Goal: Book appointment/travel/reservation

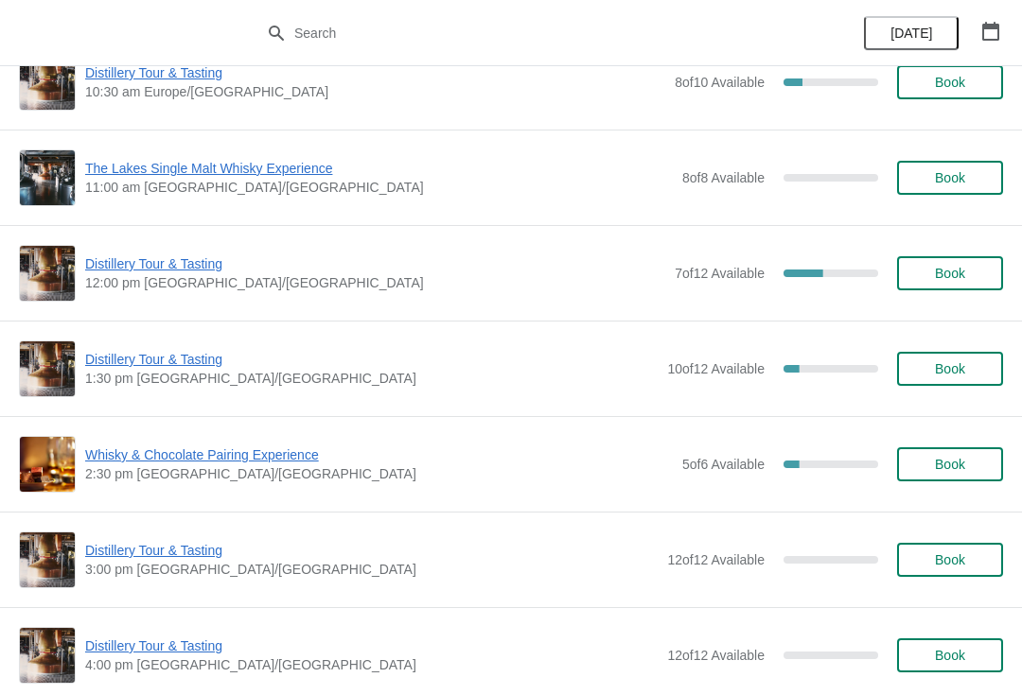
scroll to position [1652, 0]
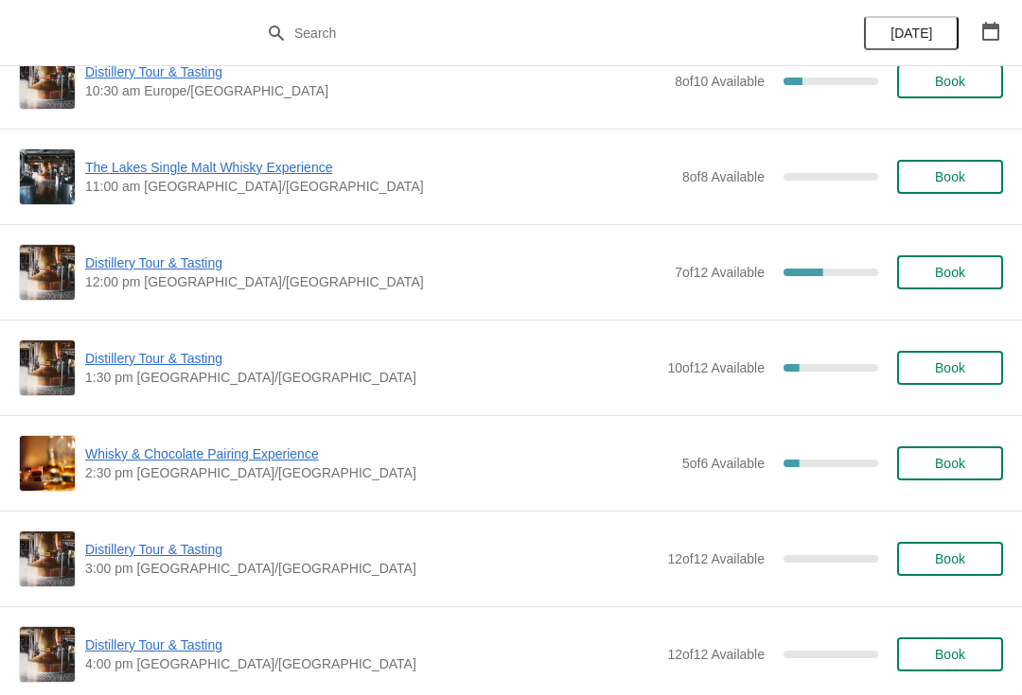
click at [282, 450] on span "Whisky & Chocolate Pairing Experience" at bounding box center [379, 454] width 588 height 19
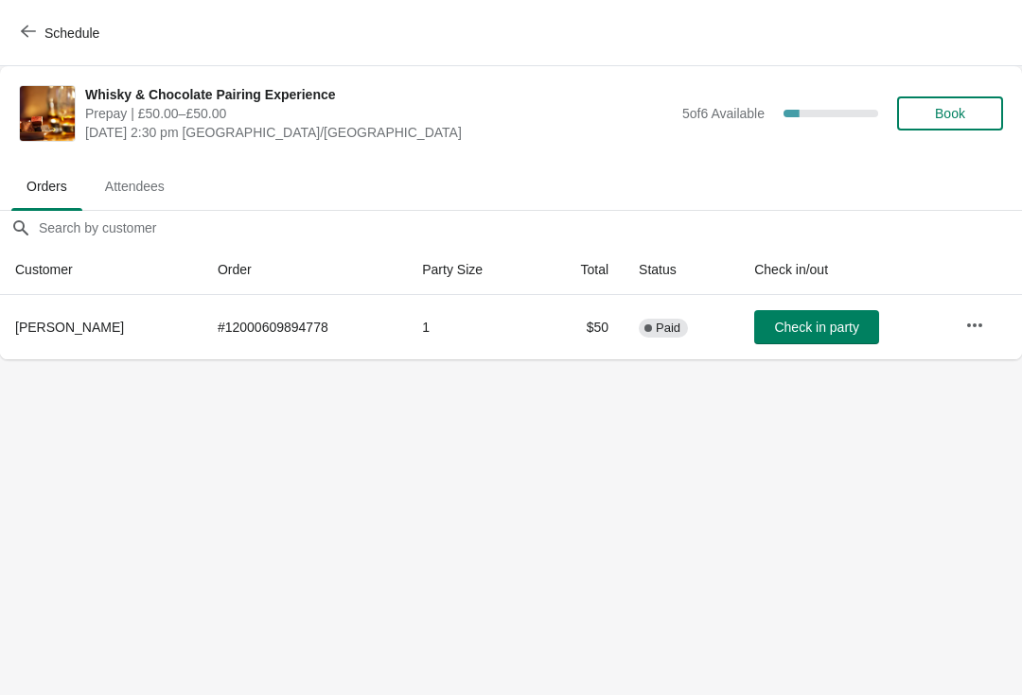
click at [44, 33] on span "Schedule" at bounding box center [71, 33] width 55 height 15
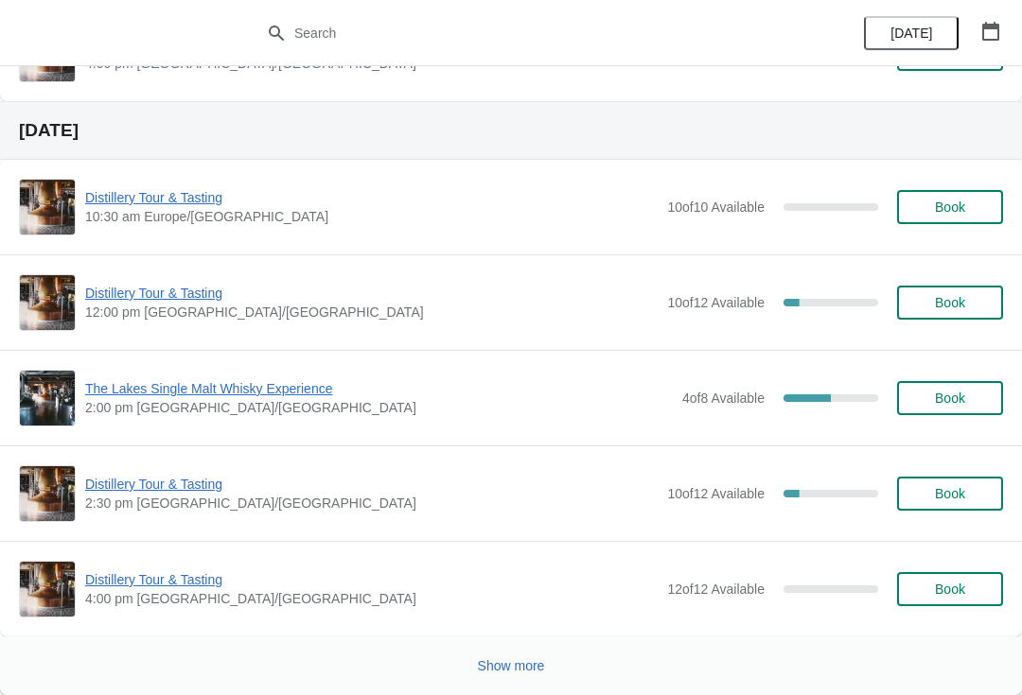
scroll to position [3668, 0]
click at [505, 677] on button "Show more" at bounding box center [511, 666] width 82 height 34
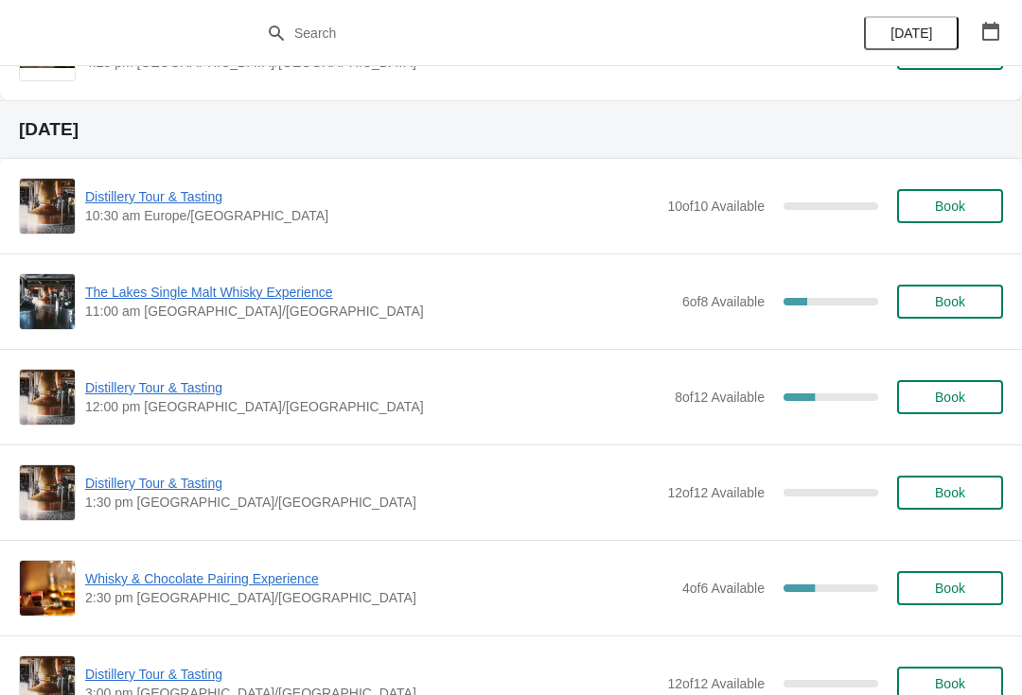
scroll to position [5327, 0]
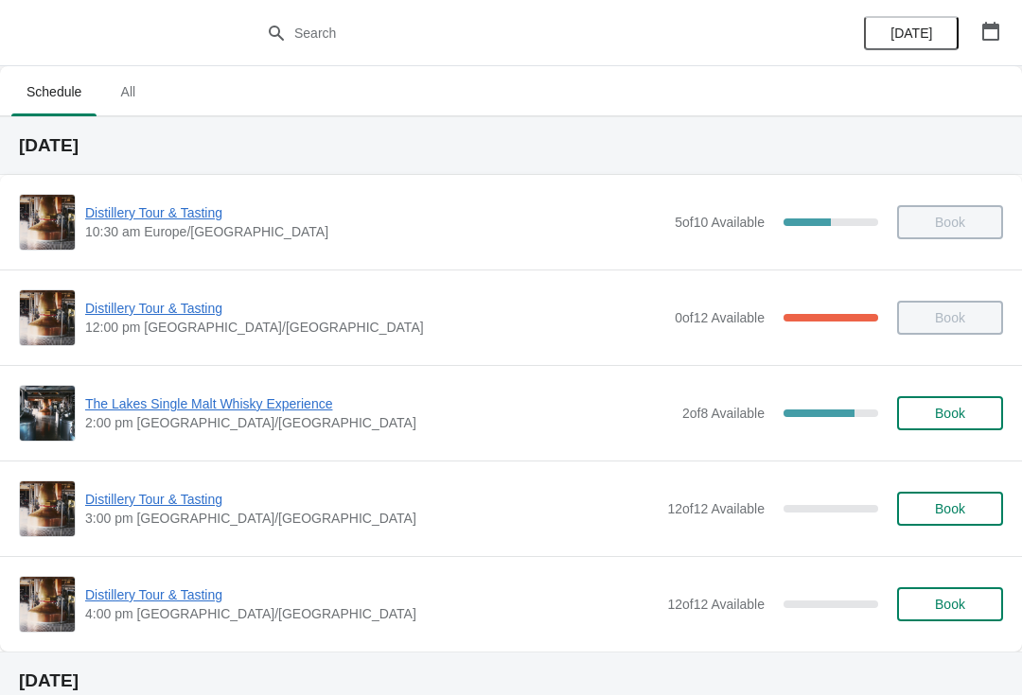
click at [192, 398] on span "The Lakes Single Malt Whisky Experience" at bounding box center [379, 404] width 588 height 19
click at [178, 412] on span "The Lakes Single Malt Whisky Experience" at bounding box center [379, 404] width 588 height 19
